Goal: Task Accomplishment & Management: Complete application form

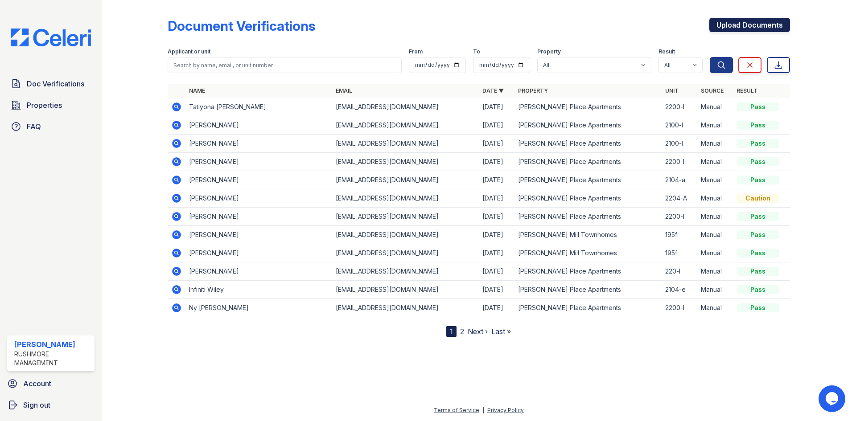
click at [767, 27] on link "Upload Documents" at bounding box center [749, 25] width 81 height 14
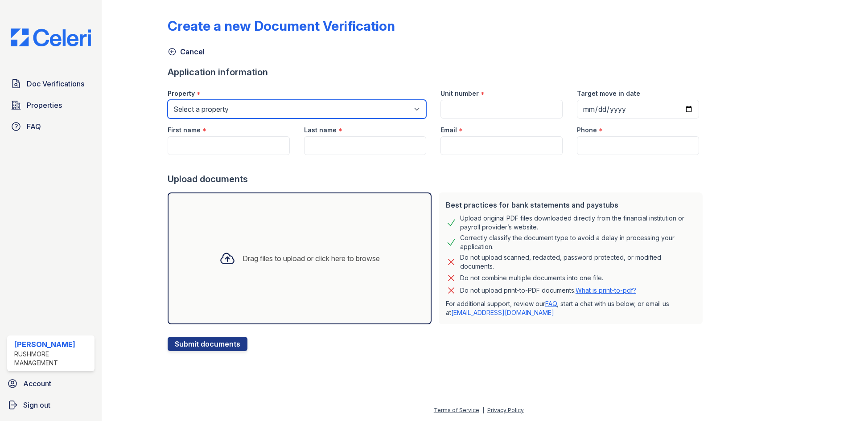
click at [239, 102] on select "Select a property [PERSON_NAME][GEOGRAPHIC_DATA] [PERSON_NAME][GEOGRAPHIC_DATA]…" at bounding box center [297, 109] width 259 height 19
select select "4758"
click at [168, 100] on select "Select a property [PERSON_NAME][GEOGRAPHIC_DATA] [PERSON_NAME][GEOGRAPHIC_DATA]…" at bounding box center [297, 109] width 259 height 19
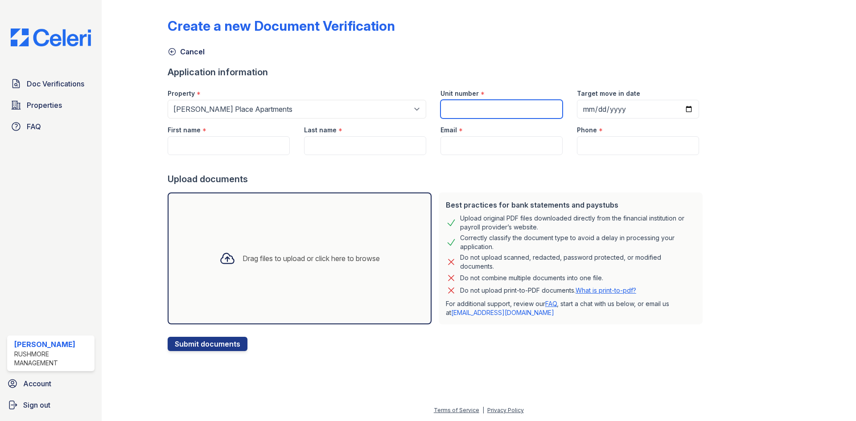
click at [476, 111] on input "Unit number" at bounding box center [502, 109] width 122 height 19
type input "2200-l"
drag, startPoint x: 253, startPoint y: 140, endPoint x: 263, endPoint y: 141, distance: 10.3
click at [253, 140] on input "First name" at bounding box center [229, 145] width 122 height 19
paste input "[PERSON_NAME]"
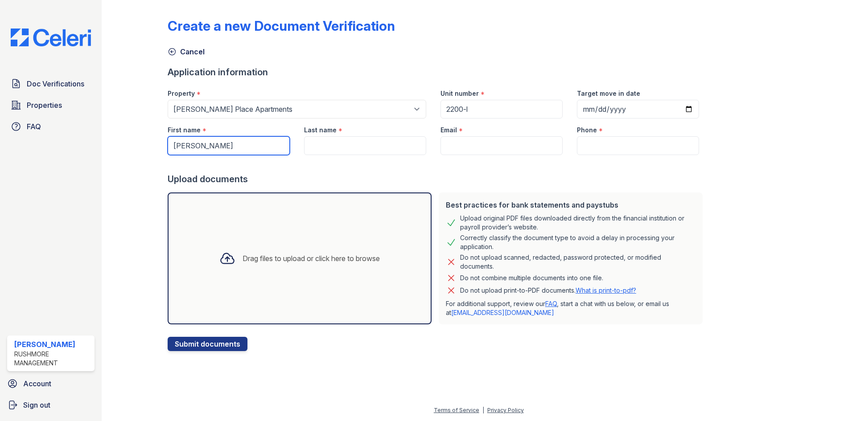
type input "[PERSON_NAME]"
click at [357, 146] on input "Last name" at bounding box center [365, 145] width 122 height 19
paste input "[PERSON_NAME]"
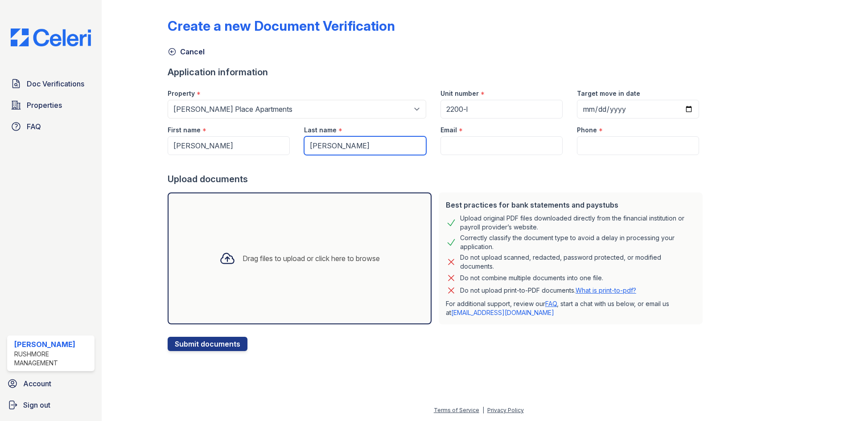
drag, startPoint x: 329, startPoint y: 145, endPoint x: 293, endPoint y: 145, distance: 35.7
click at [293, 145] on div "First name * [PERSON_NAME] Last name * [PERSON_NAME] Email * Phone *" at bounding box center [434, 137] width 546 height 37
type input "Creed"
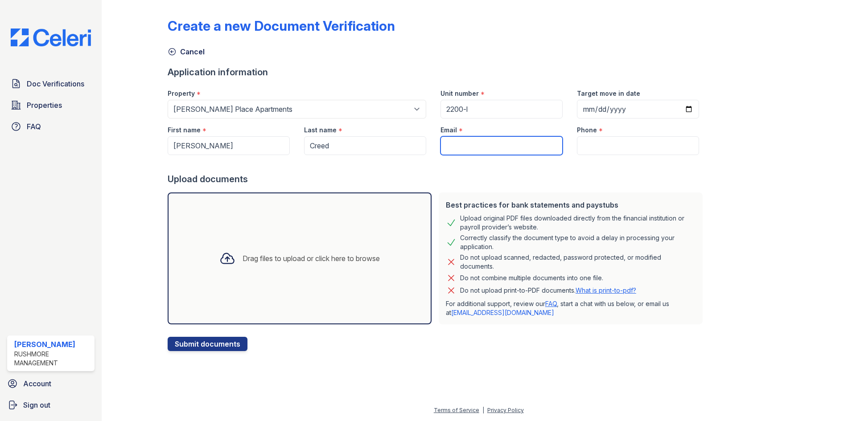
click at [494, 148] on input "Email" at bounding box center [502, 145] width 122 height 19
click at [477, 148] on input "Email" at bounding box center [502, 145] width 122 height 19
paste input "[EMAIL_ADDRESS][DOMAIN_NAME]"
type input "[EMAIL_ADDRESS][DOMAIN_NAME]"
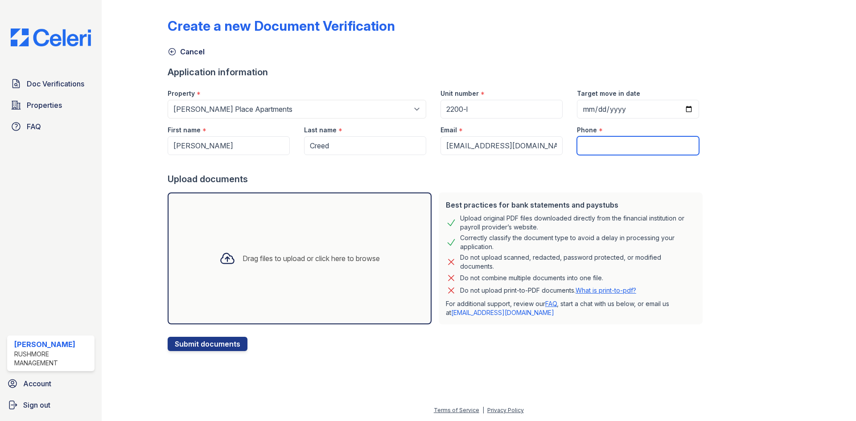
drag, startPoint x: 611, startPoint y: 140, endPoint x: 619, endPoint y: 140, distance: 8.5
click at [611, 140] on input "Phone" at bounding box center [638, 145] width 122 height 19
click at [591, 153] on input "Phone" at bounding box center [638, 145] width 122 height 19
paste input "[PHONE_NUMBER]"
type input "[PHONE_NUMBER]"
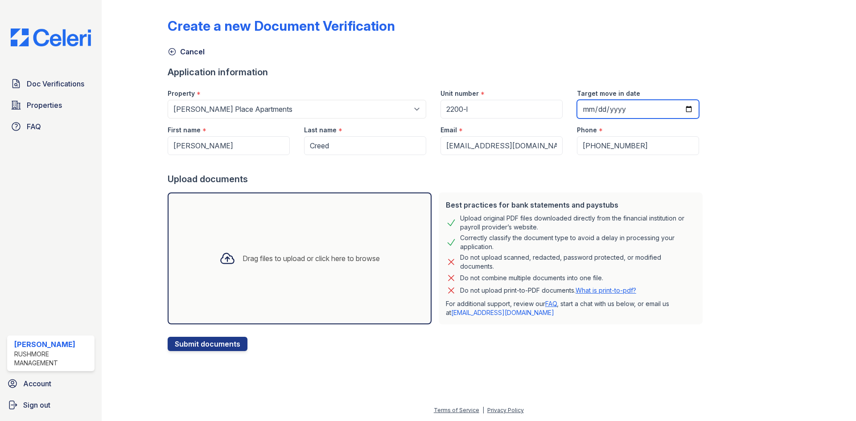
click at [676, 110] on input "Target move in date" at bounding box center [638, 109] width 122 height 19
type input "[DATE]"
click at [305, 286] on div "Drag files to upload or click here to browse" at bounding box center [300, 259] width 264 height 132
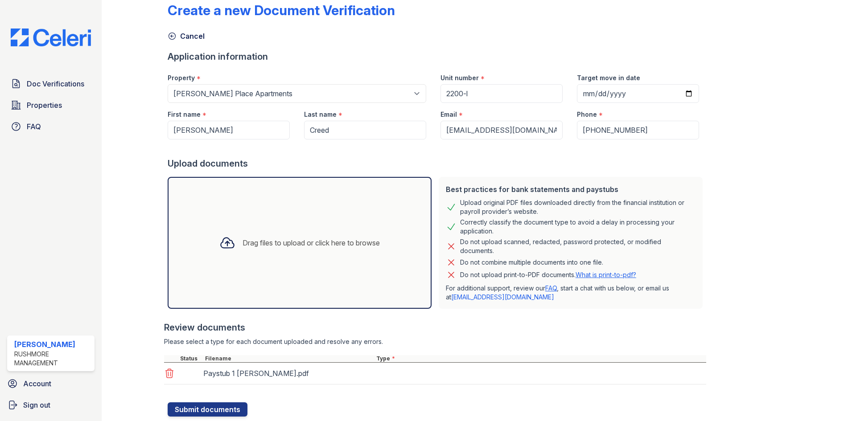
scroll to position [41, 0]
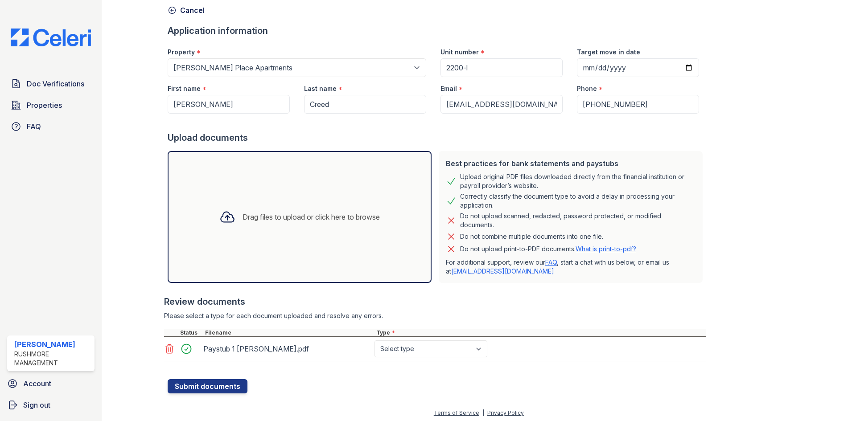
click at [326, 220] on div "Drag files to upload or click here to browse" at bounding box center [311, 217] width 137 height 11
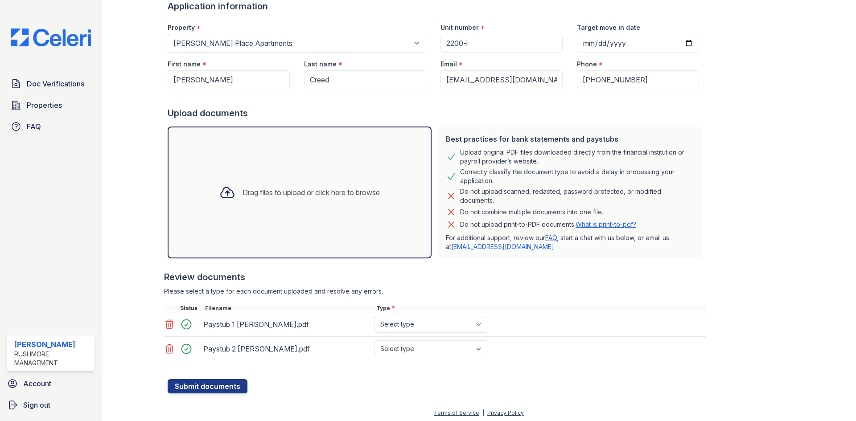
scroll to position [69, 0]
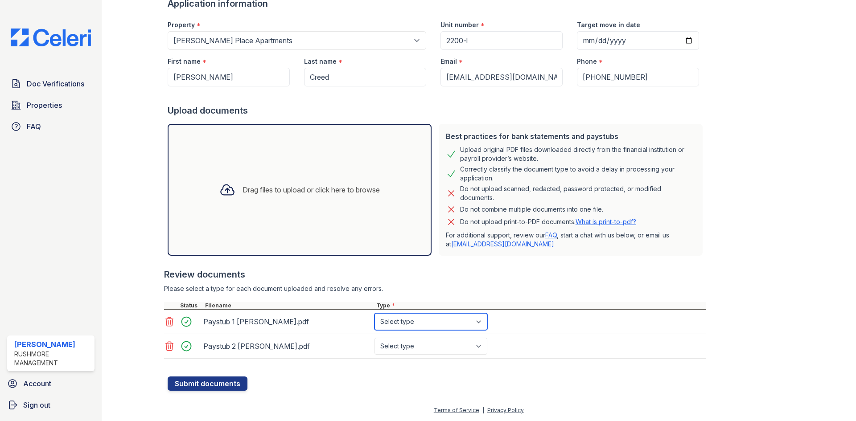
click at [462, 322] on select "Select type Paystub Bank Statement Offer Letter Tax Documents Benefit Award Let…" at bounding box center [431, 321] width 113 height 17
select select "paystub"
click at [375, 313] on select "Select type Paystub Bank Statement Offer Letter Tax Documents Benefit Award Let…" at bounding box center [431, 321] width 113 height 17
click at [442, 347] on select "Select type Paystub Bank Statement Offer Letter Tax Documents Benefit Award Let…" at bounding box center [431, 346] width 113 height 17
select select "paystub"
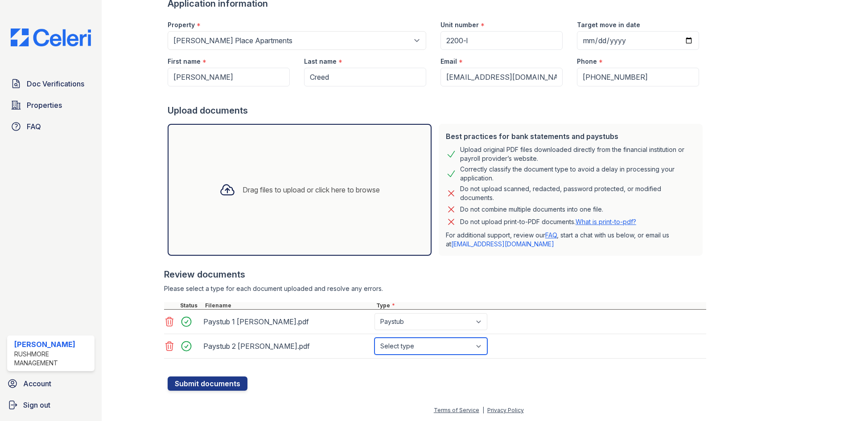
click at [375, 338] on select "Select type Paystub Bank Statement Offer Letter Tax Documents Benefit Award Let…" at bounding box center [431, 346] width 113 height 17
click at [581, 369] on div at bounding box center [437, 372] width 539 height 9
click at [214, 383] on button "Submit documents" at bounding box center [208, 384] width 80 height 14
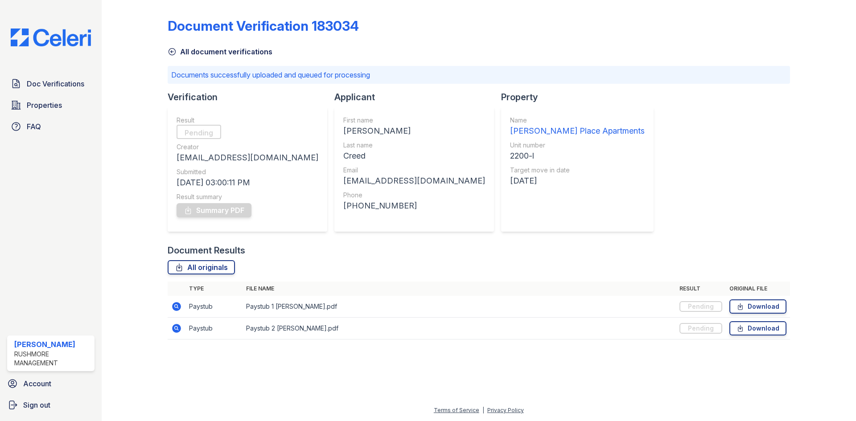
click at [669, 164] on div "Document Verification 183034 All document verifications Documents successfully …" at bounding box center [479, 176] width 622 height 345
click at [636, 204] on div "Document Verification 183034 All document verifications Documents successfully …" at bounding box center [479, 176] width 622 height 345
click at [639, 155] on div "Document Verification 183034 All document verifications Documents successfully …" at bounding box center [479, 176] width 622 height 345
